Goal: Task Accomplishment & Management: Manage account settings

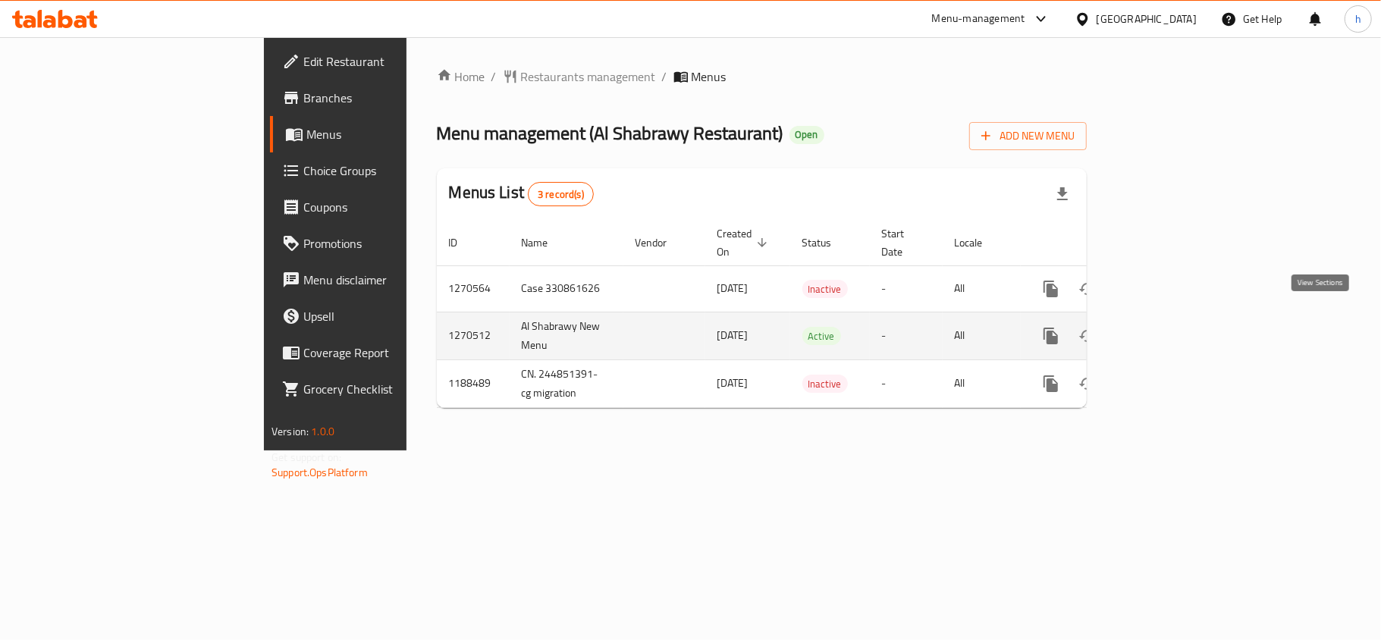
click at [1169, 327] on icon "enhanced table" at bounding box center [1160, 336] width 18 height 18
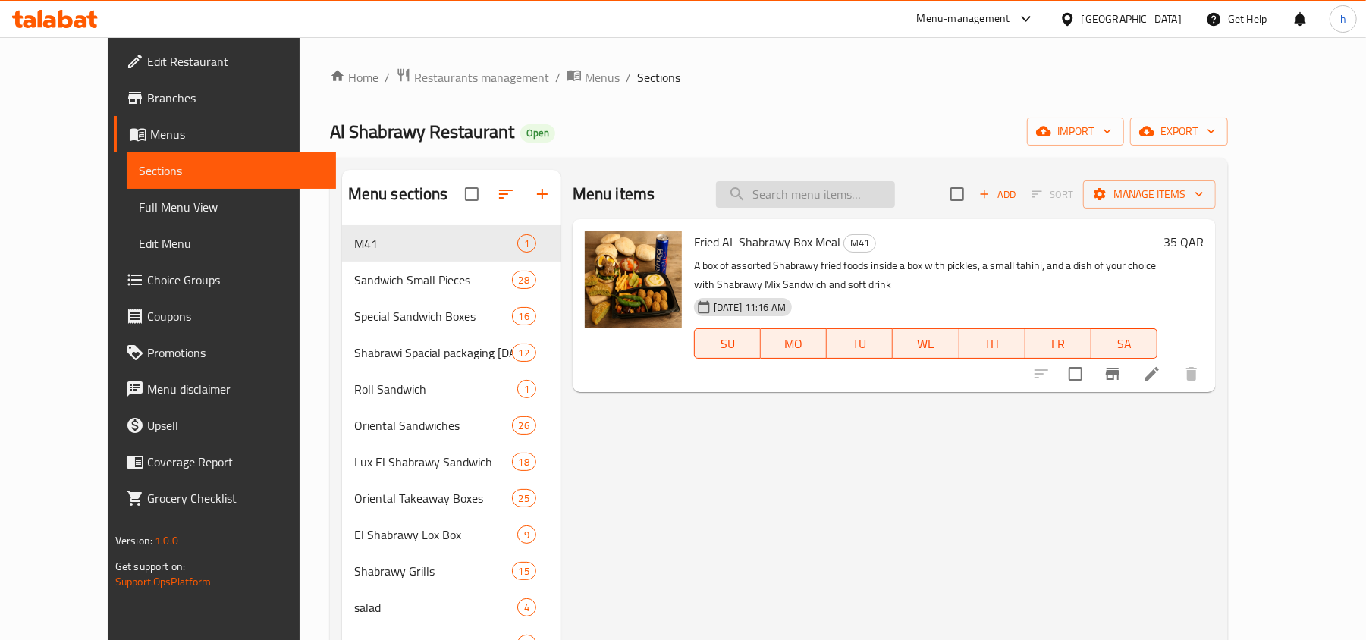
click at [841, 200] on input "search" at bounding box center [805, 194] width 179 height 27
paste input "Box popular El Shabrawy 6 boxes of your choice With pickles and tahini"
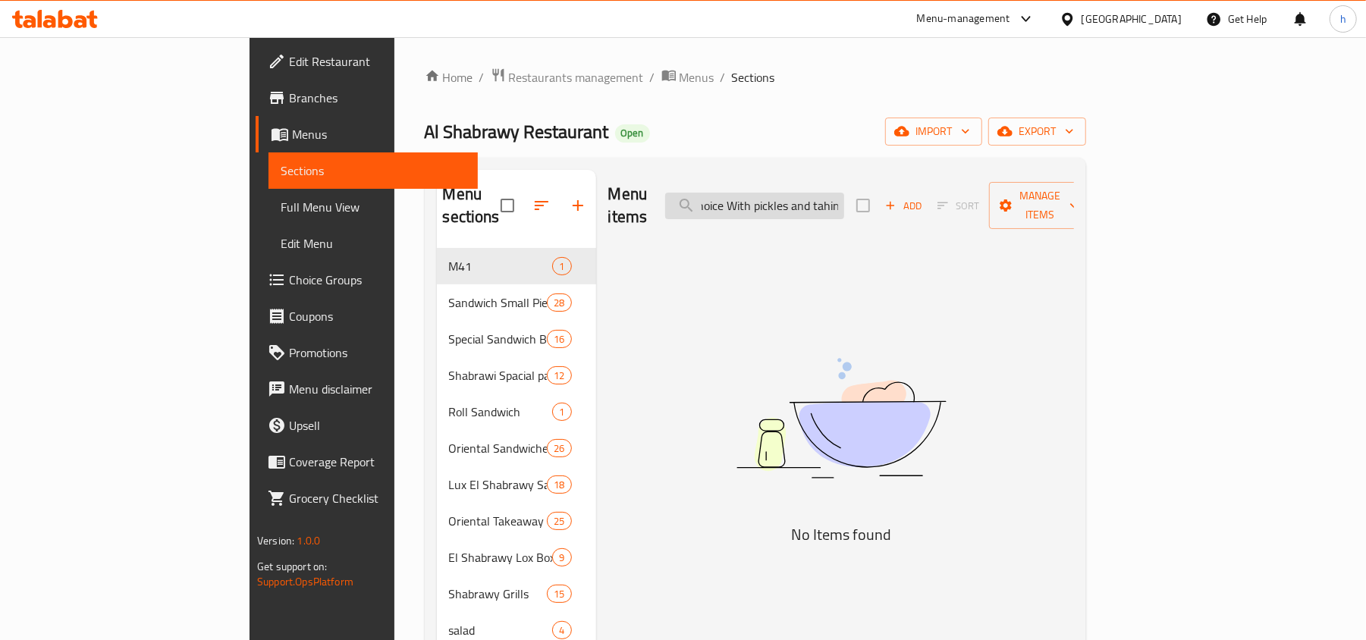
scroll to position [0, 223]
drag, startPoint x: 838, startPoint y: 208, endPoint x: 986, endPoint y: 193, distance: 148.6
click at [986, 193] on div "Menu items Box popular El Shabrawy 6 boxes of your choice With pickles and tahi…" at bounding box center [841, 206] width 466 height 72
type input "Box popular El Shabrawy 6 boxes of your choice Wit"
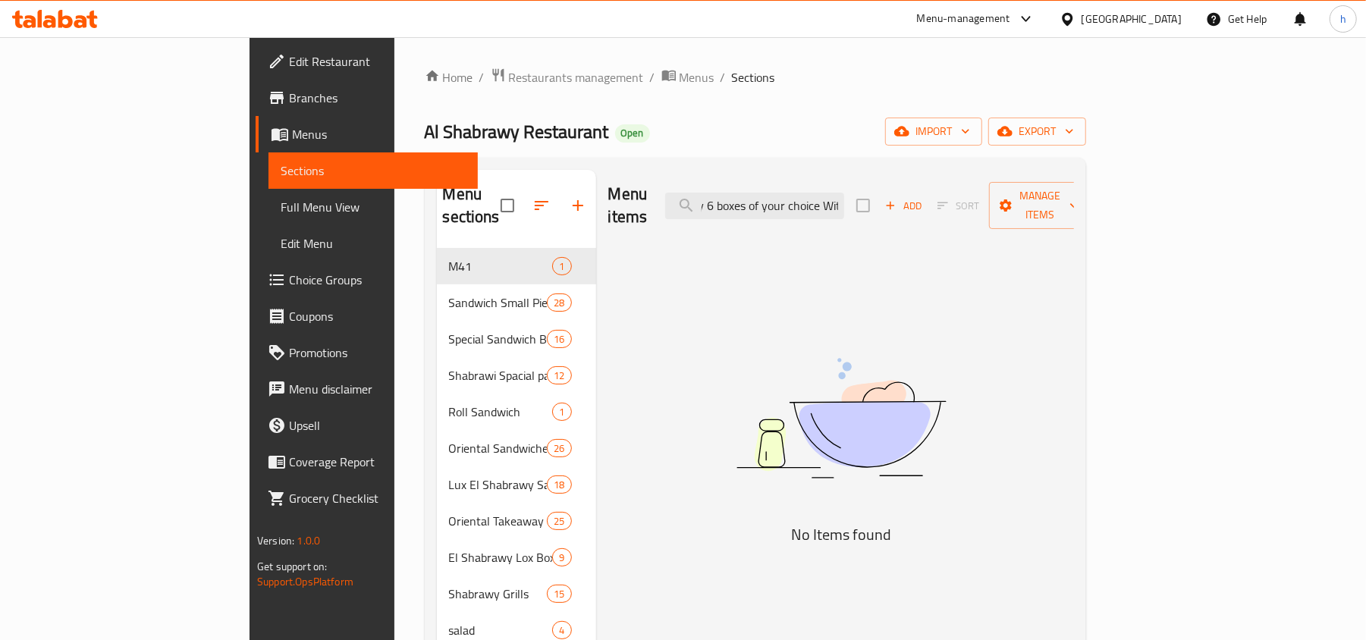
scroll to position [0, 0]
click at [289, 276] on span "Choice Groups" at bounding box center [377, 280] width 177 height 18
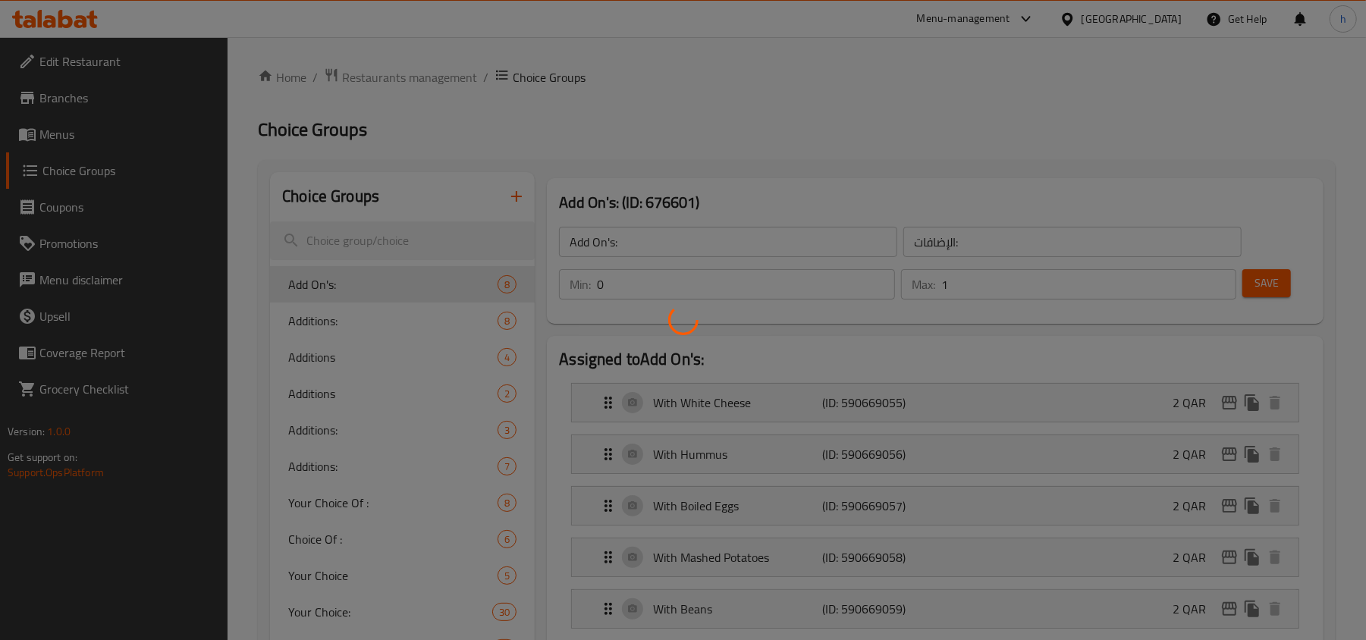
click at [592, 125] on div at bounding box center [683, 320] width 1366 height 640
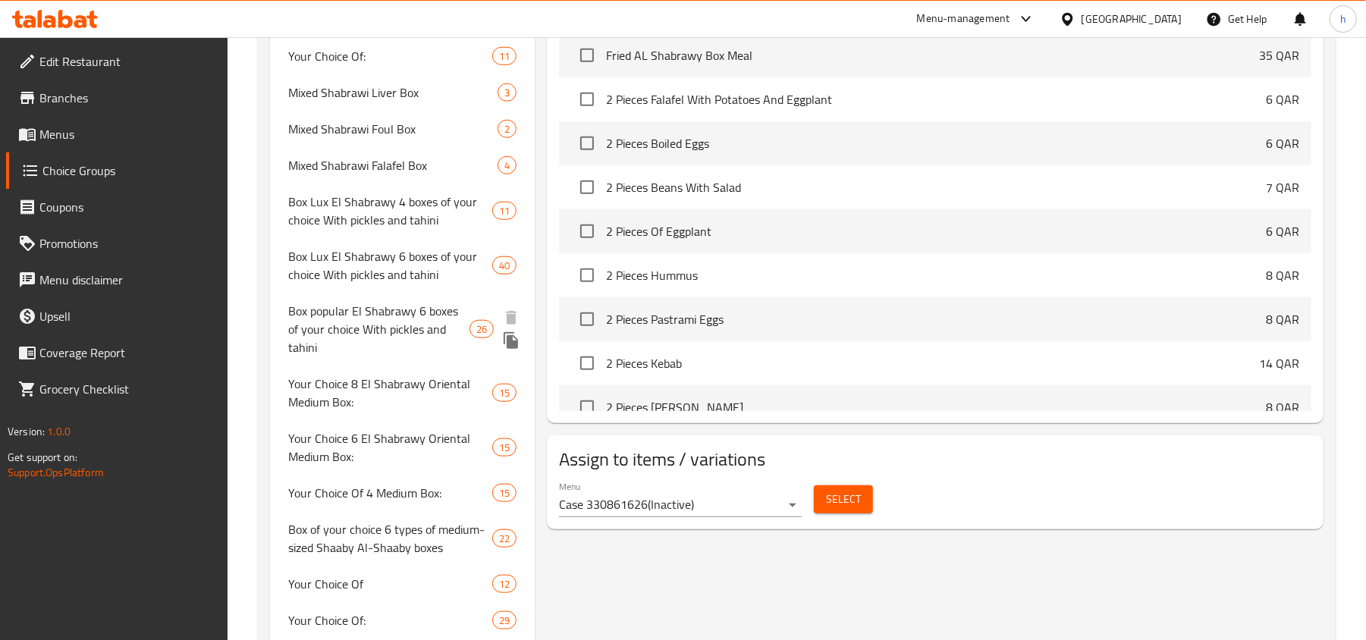
click at [390, 315] on span "Box popular El Shabrawy 6 boxes of your choice With pickles and tahini" at bounding box center [378, 329] width 181 height 55
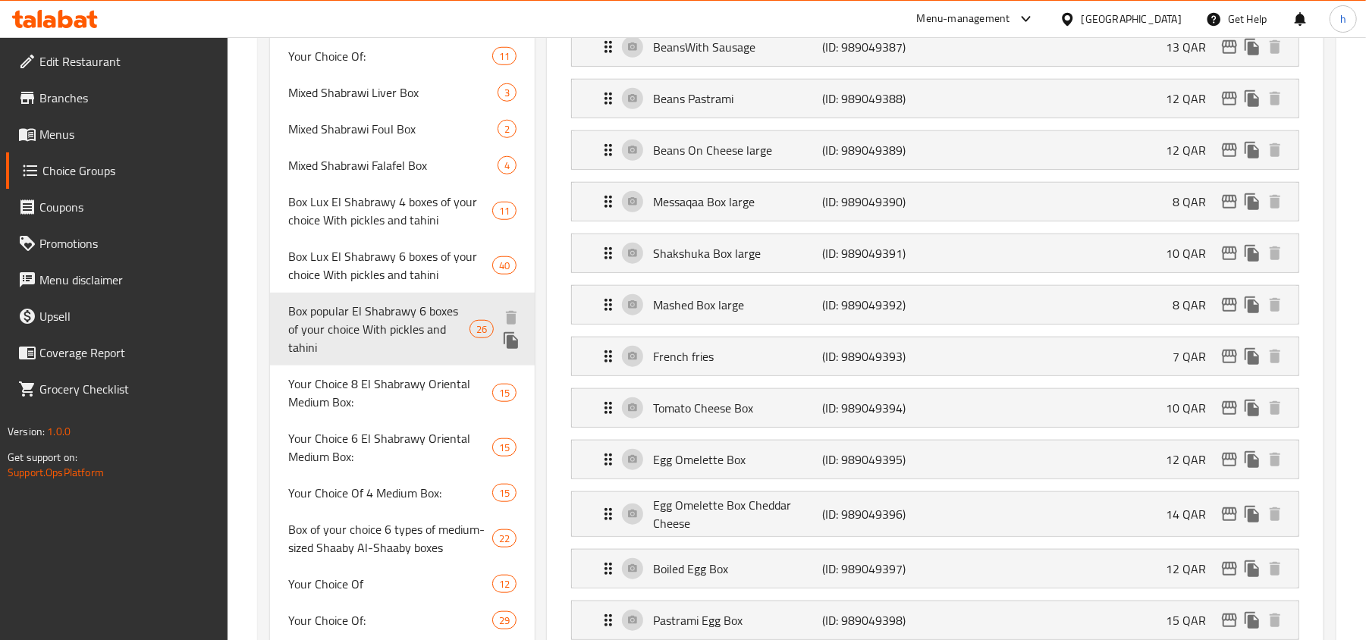
type input "Box popular El Shabrawy 6 boxes of your choice With pickles and tahini"
type input "6"
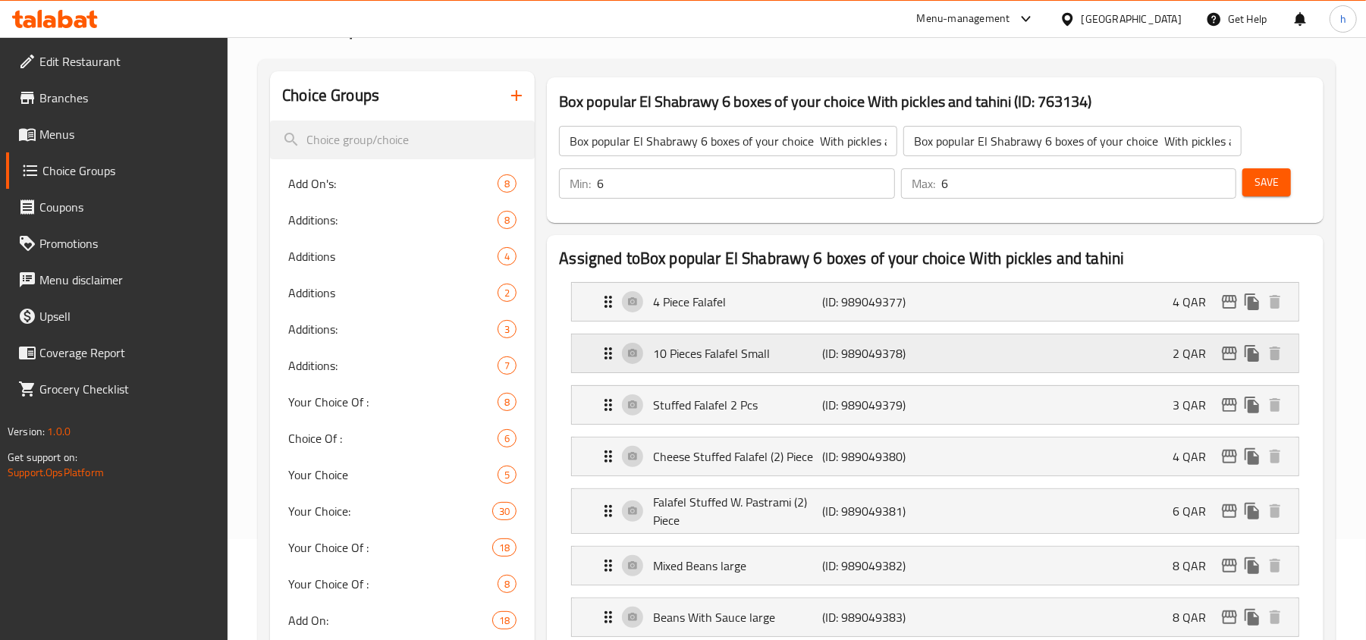
scroll to position [0, 0]
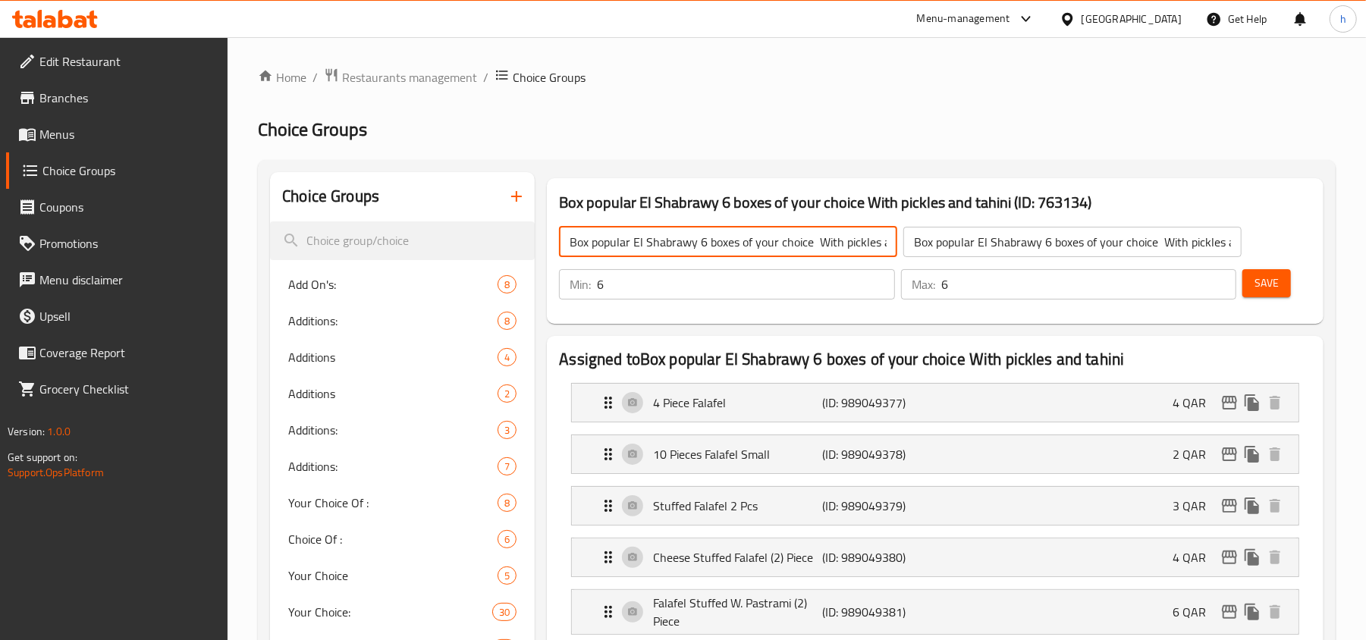
click at [675, 243] on input "Box popular El Shabrawy 6 boxes of your choice With pickles and tahini" at bounding box center [728, 242] width 338 height 30
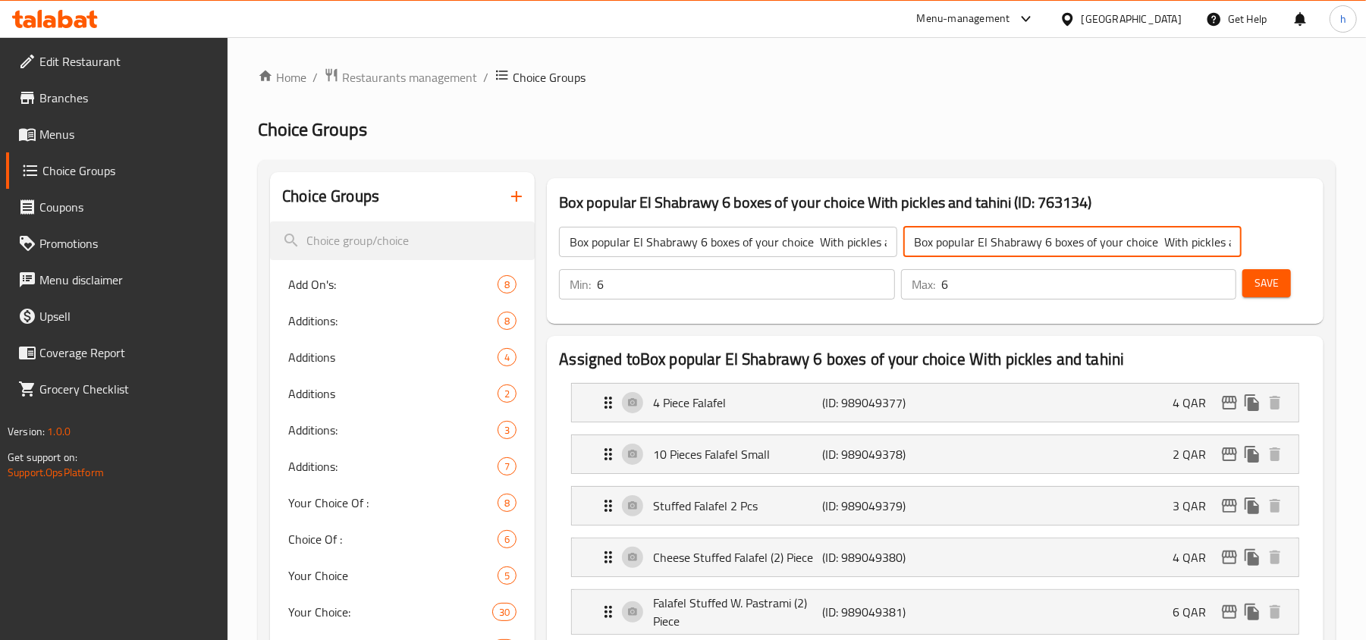
scroll to position [0, 44]
drag, startPoint x: 1115, startPoint y: 247, endPoint x: 1278, endPoint y: 246, distance: 163.8
click at [1278, 246] on div "Box popular El Shabrawy 6 boxes of your choice With pickles and tahini ​ Box po…" at bounding box center [935, 263] width 764 height 109
click at [687, 249] on input "Box popular El Shabrawy 6 boxes of your choice With pickles and tahini" at bounding box center [728, 242] width 338 height 30
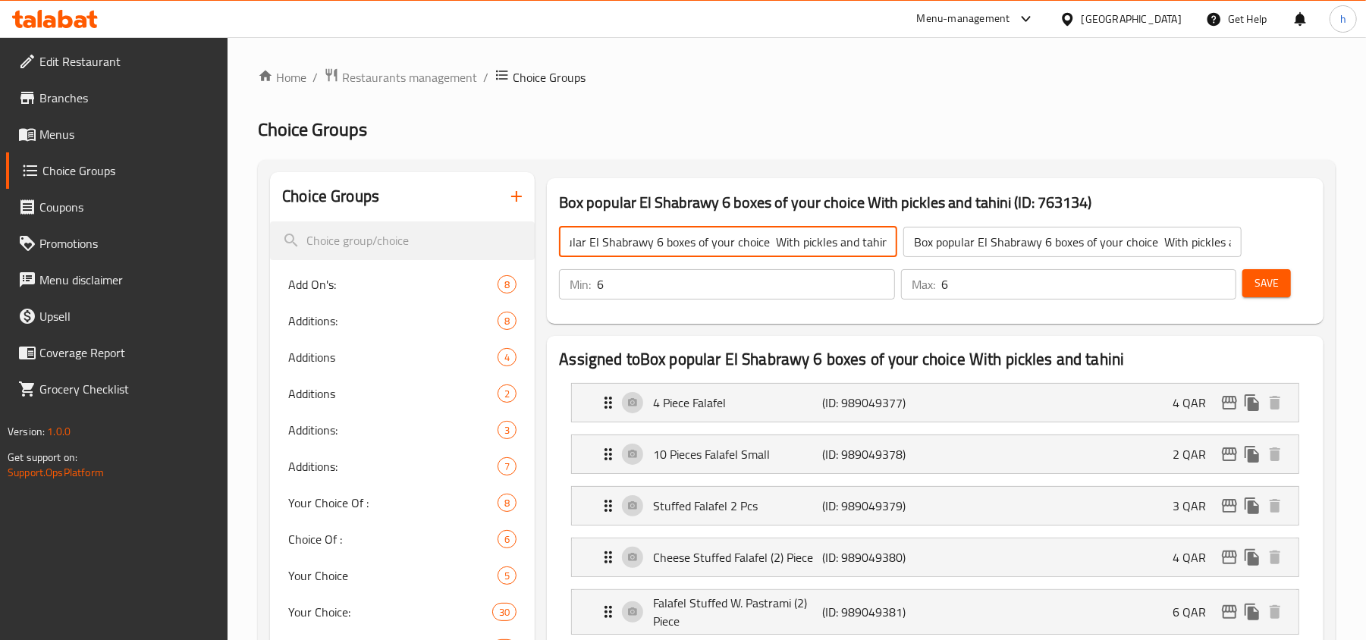
drag, startPoint x: 688, startPoint y: 243, endPoint x: 967, endPoint y: 237, distance: 279.1
click at [967, 237] on div "Box popular El Shabrawy 6 boxes of your choice With pickles and tahini ​ Box po…" at bounding box center [900, 242] width 701 height 49
click at [320, 293] on span "Add On's:" at bounding box center [392, 284] width 209 height 18
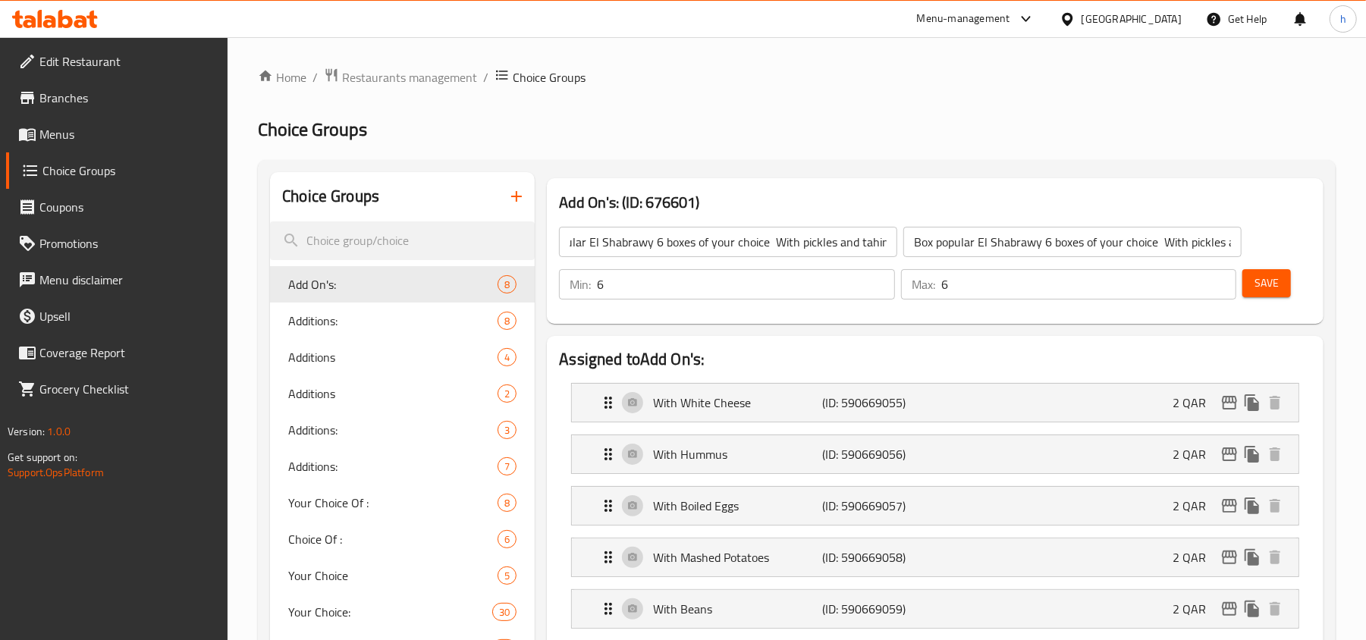
type input "Add On's:"
type input "الإضافات:"
type input "0"
type input "1"
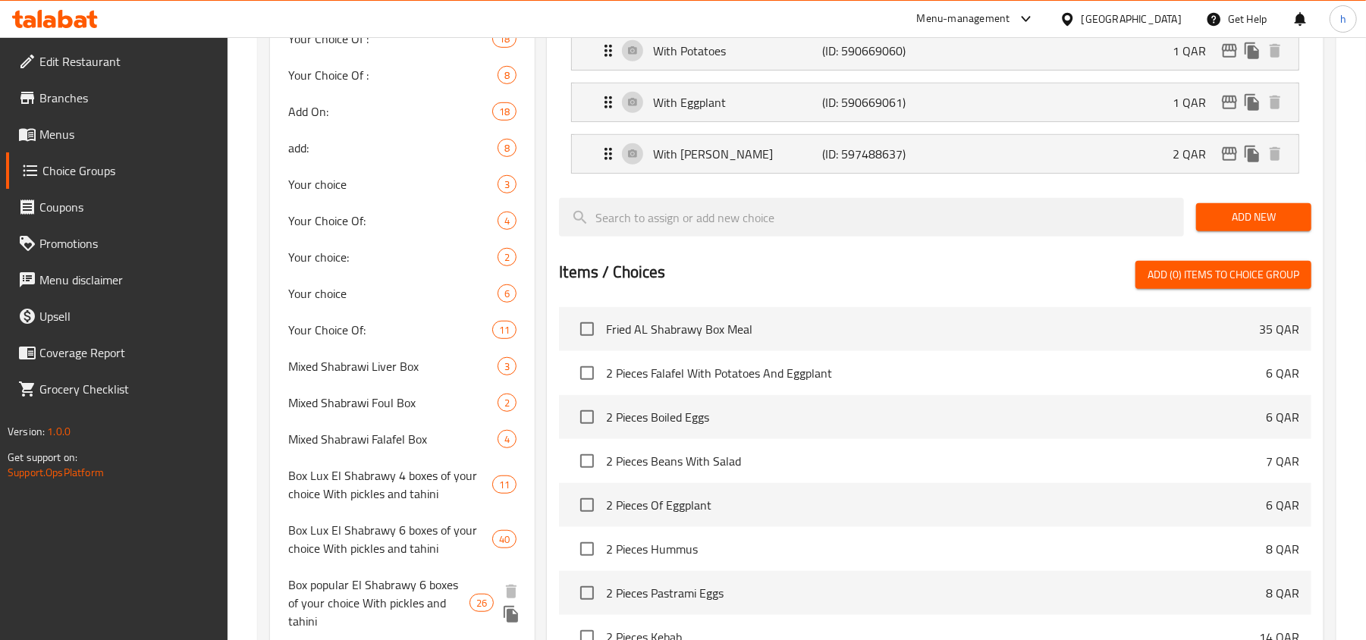
scroll to position [607, 0]
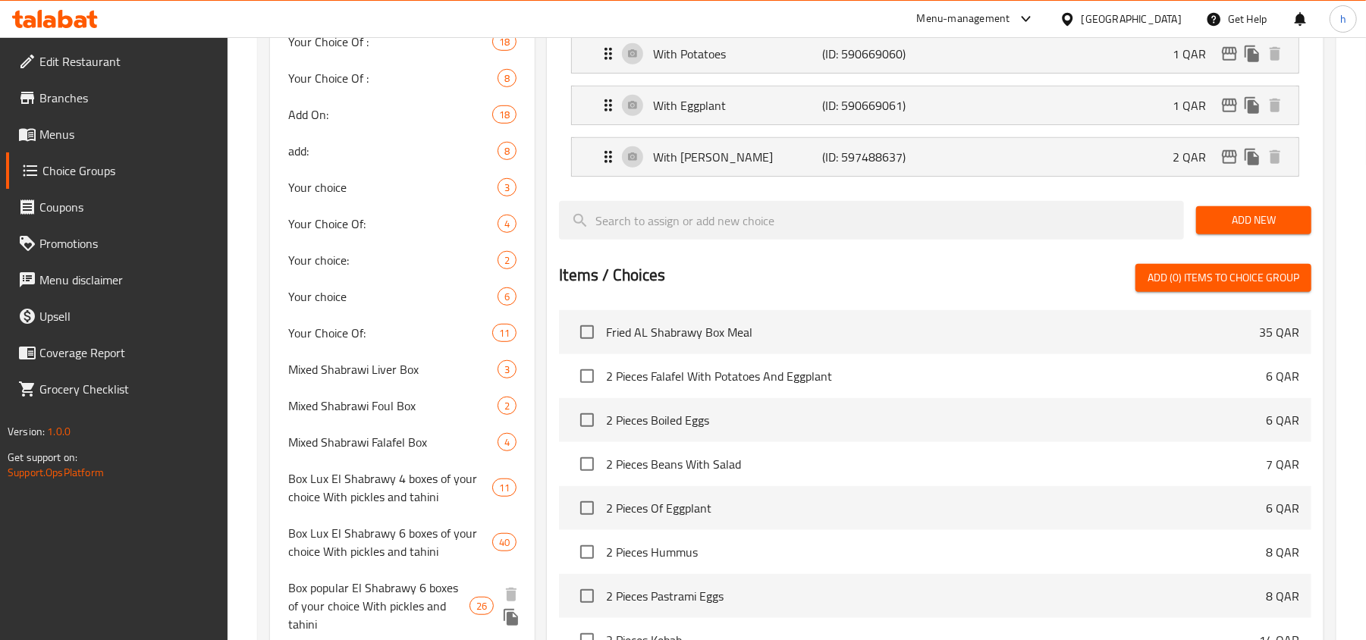
click at [364, 594] on span "Box popular El Shabrawy 6 boxes of your choice With pickles and tahini" at bounding box center [378, 606] width 181 height 55
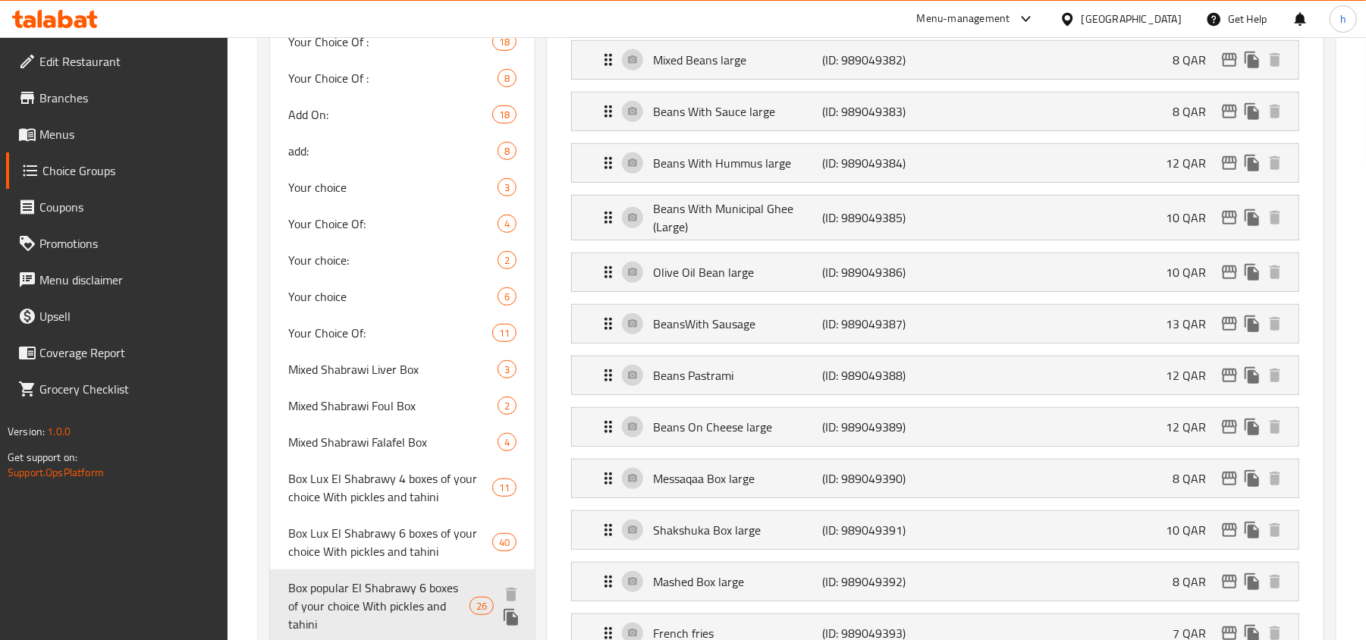
type input "Box popular El Shabrawy 6 boxes of your choice With pickles and tahini"
type input "6"
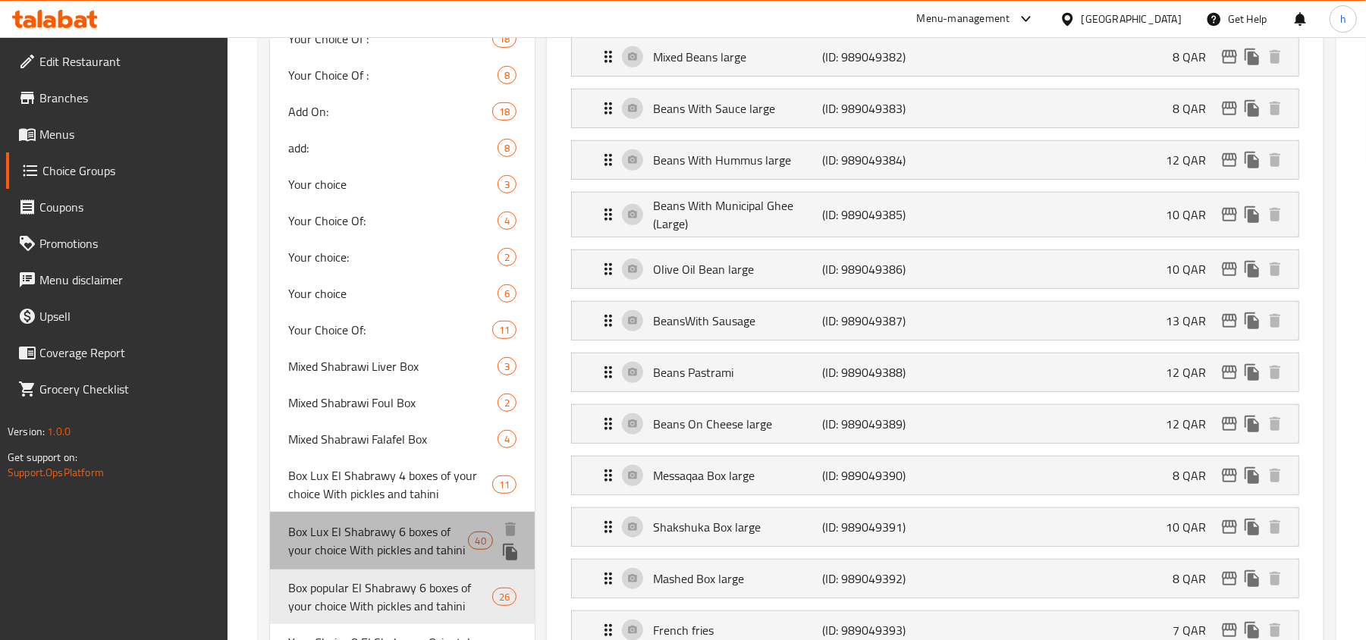
click at [396, 547] on span "Box Lux El Shabrawy 6 boxes of your choice With pickles and tahini" at bounding box center [378, 540] width 180 height 36
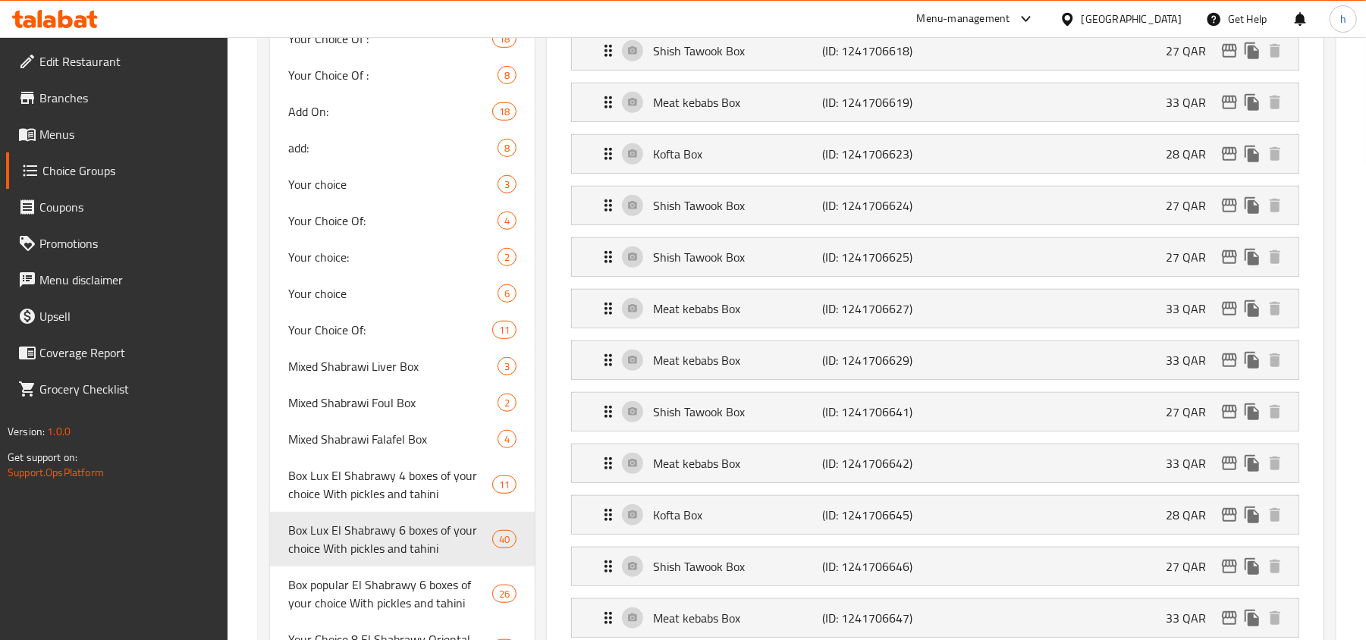
type input "Box Lux El Shabrawy 6 boxes of your choice With pickles and tahini"
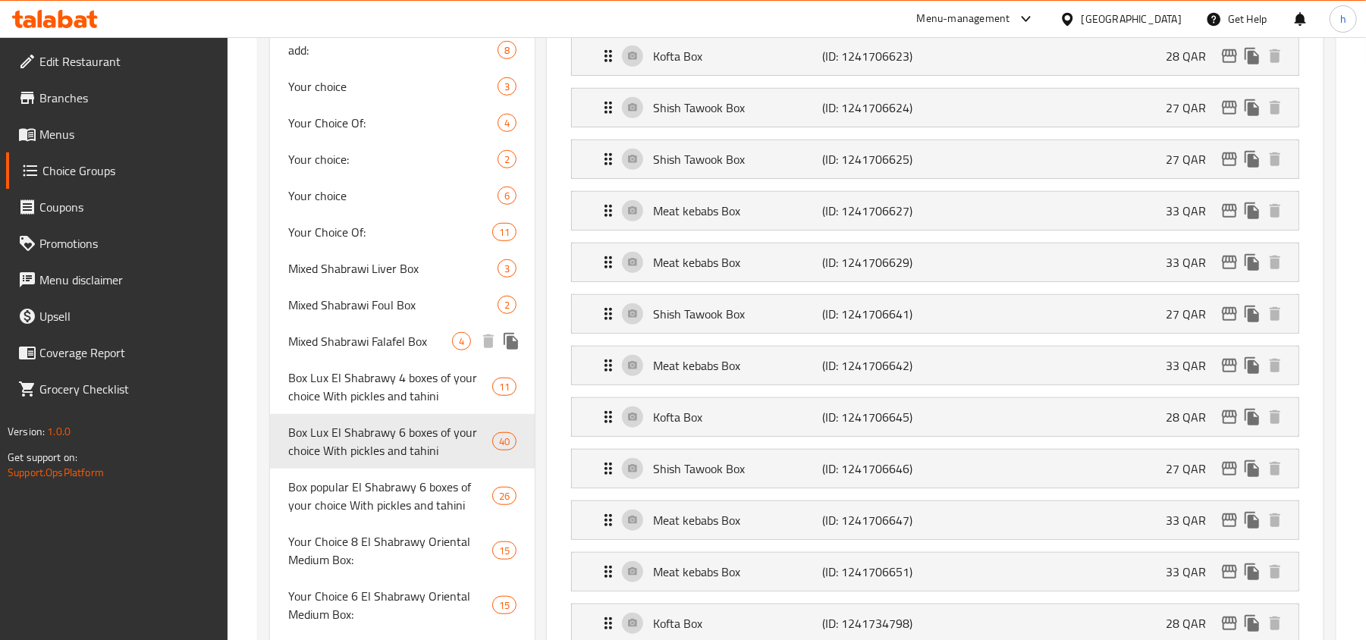
scroll to position [710, 0]
click at [371, 403] on span "Box Lux El Shabrawy 4 boxes of your choice With pickles and tahini" at bounding box center [378, 385] width 180 height 36
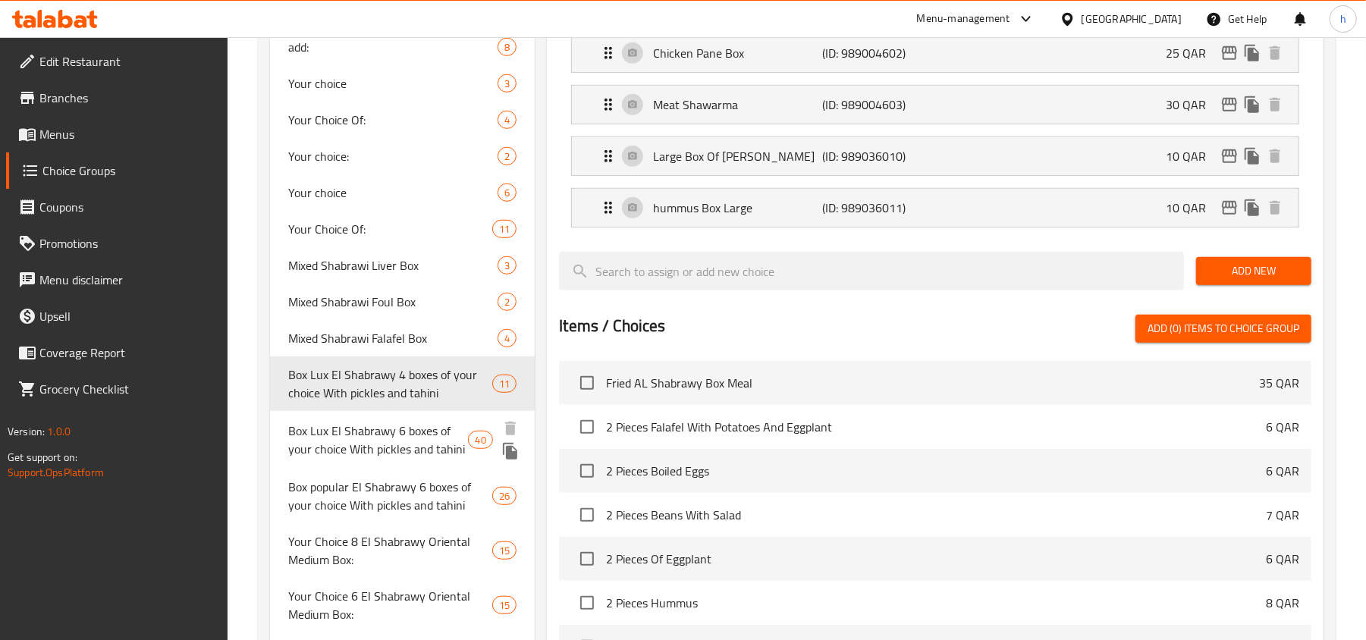
type input "Box Lux El Shabrawy 4 boxes of your choice With pickles and tahini"
type input "4"
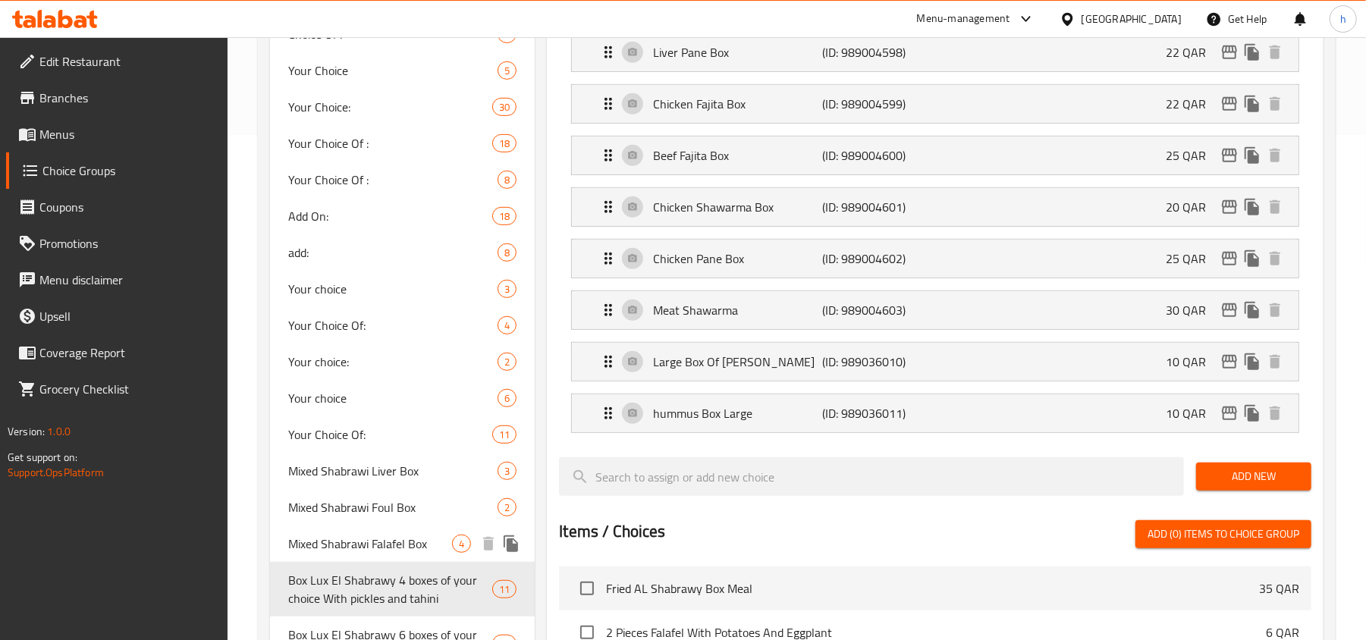
scroll to position [707, 0]
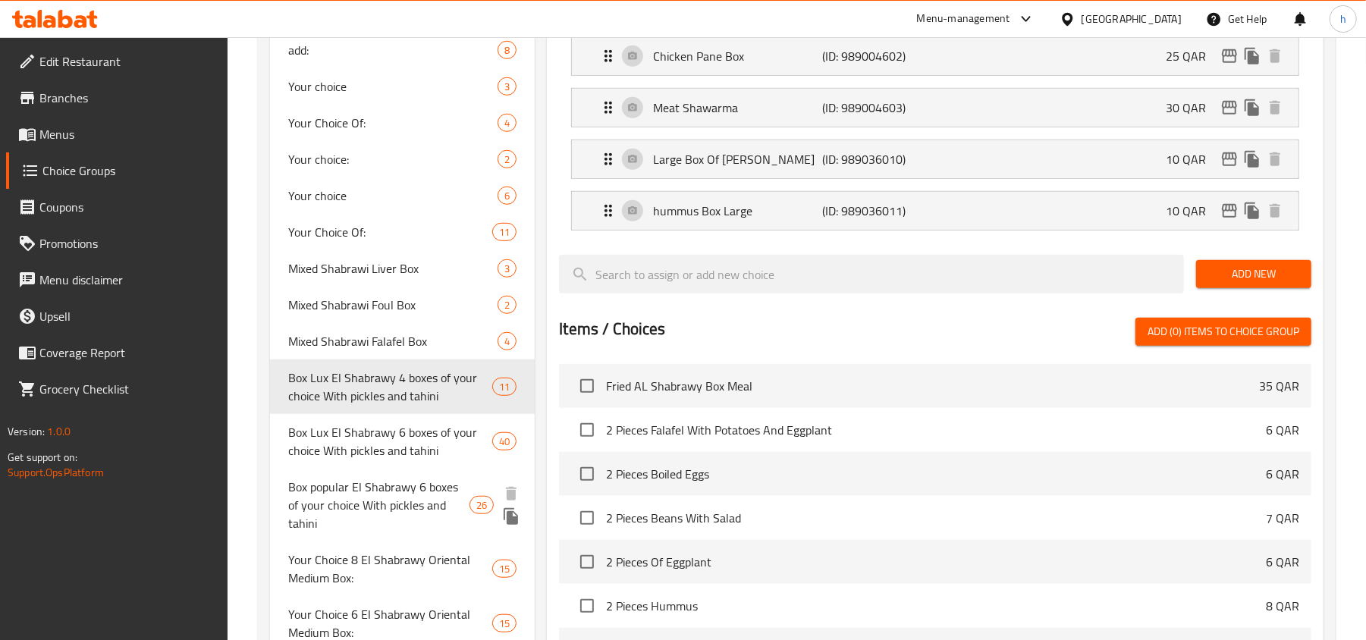
click at [365, 492] on span "Box popular El Shabrawy 6 boxes of your choice With pickles and tahini" at bounding box center [378, 505] width 181 height 55
type input "Box popular El Shabrawy 6 boxes of your choice With pickles and tahini"
type input "6"
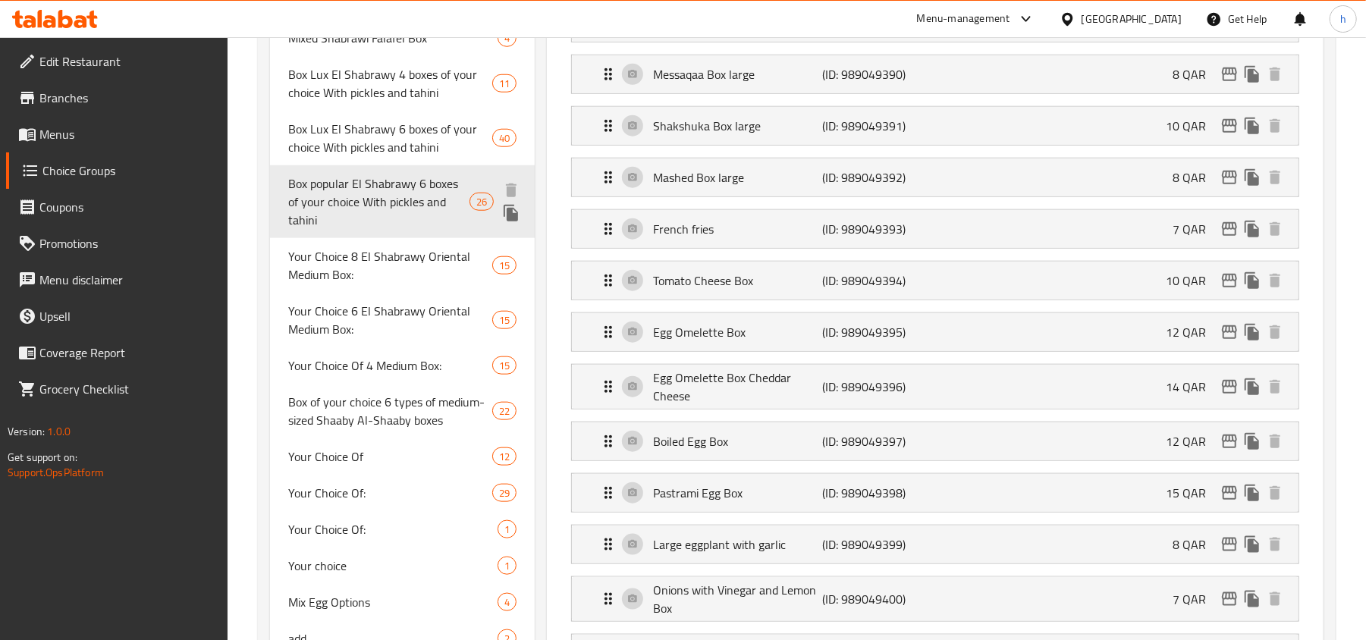
scroll to position [1014, 0]
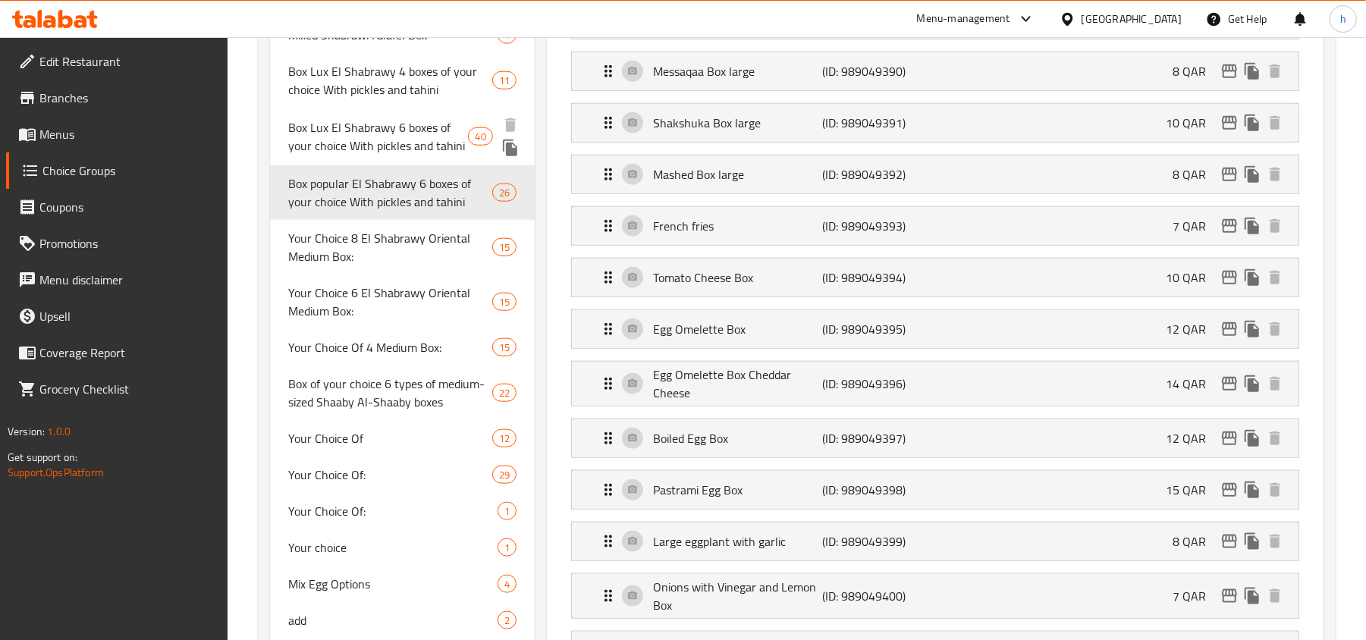
click at [368, 128] on span "Box Lux El Shabrawy 6 boxes of your choice With pickles and tahini" at bounding box center [378, 136] width 180 height 36
type input "Box Lux El Shabrawy 6 boxes of your choice With pickles and tahini"
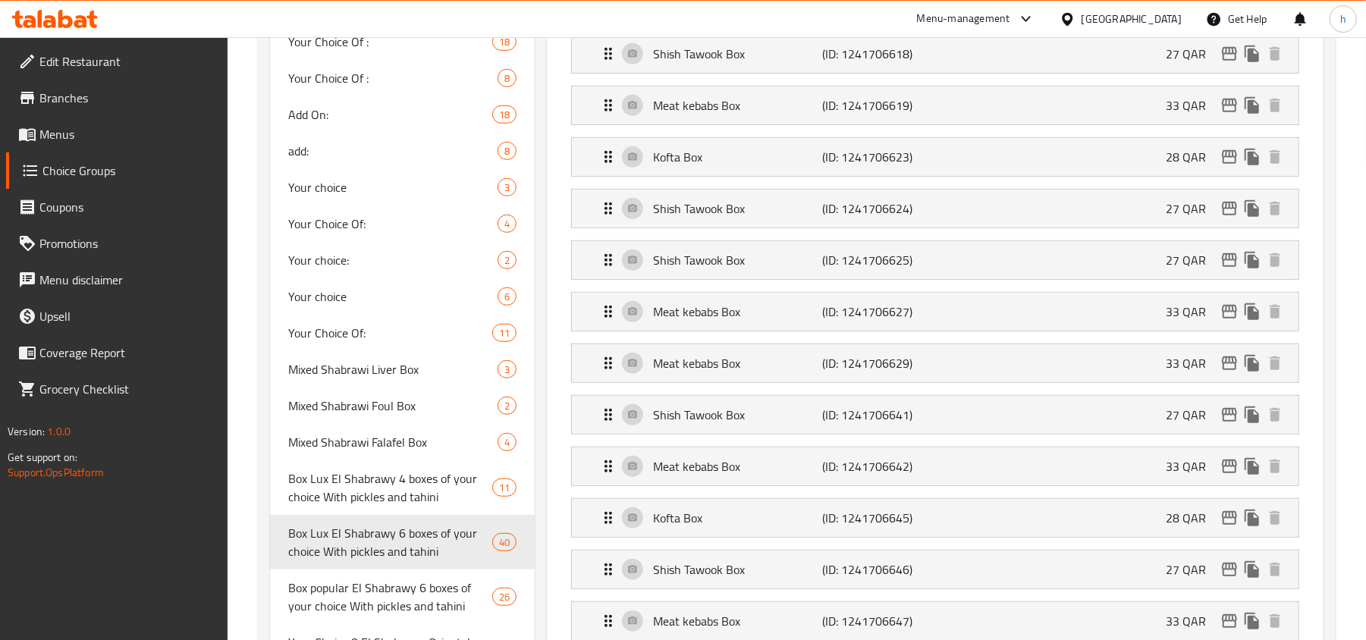
scroll to position [404, 0]
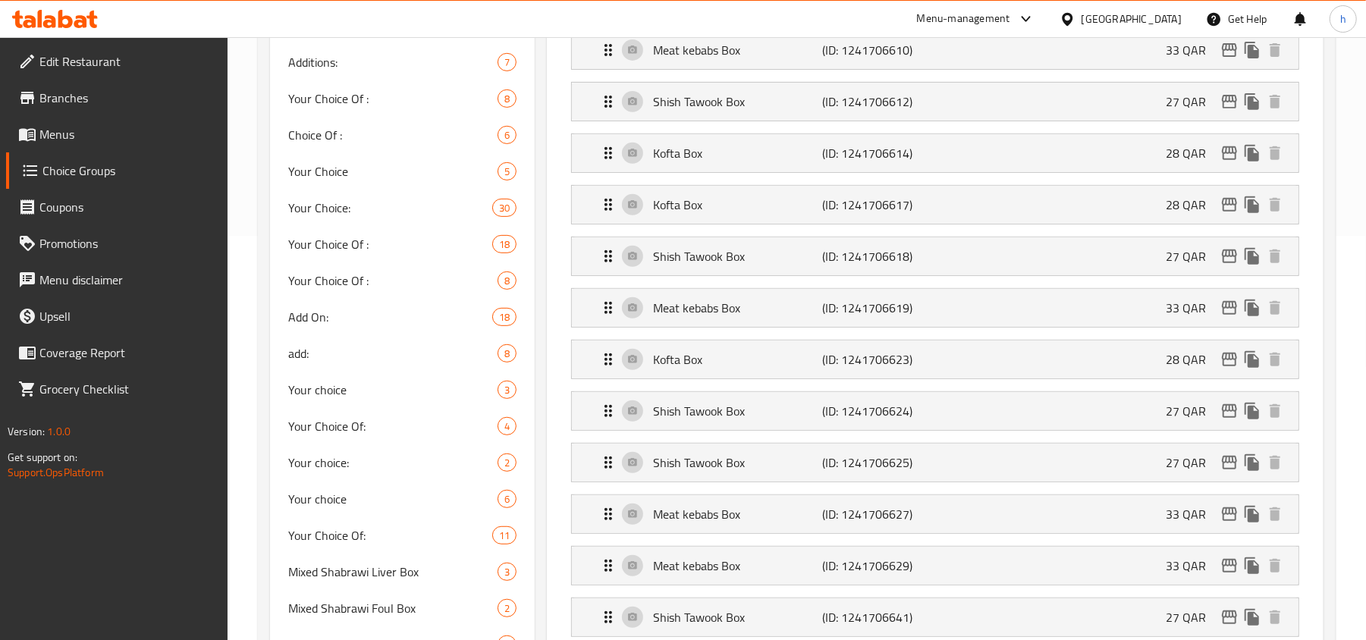
click at [64, 62] on span "Edit Restaurant" at bounding box center [127, 61] width 177 height 18
